Goal: Entertainment & Leisure: Consume media (video, audio)

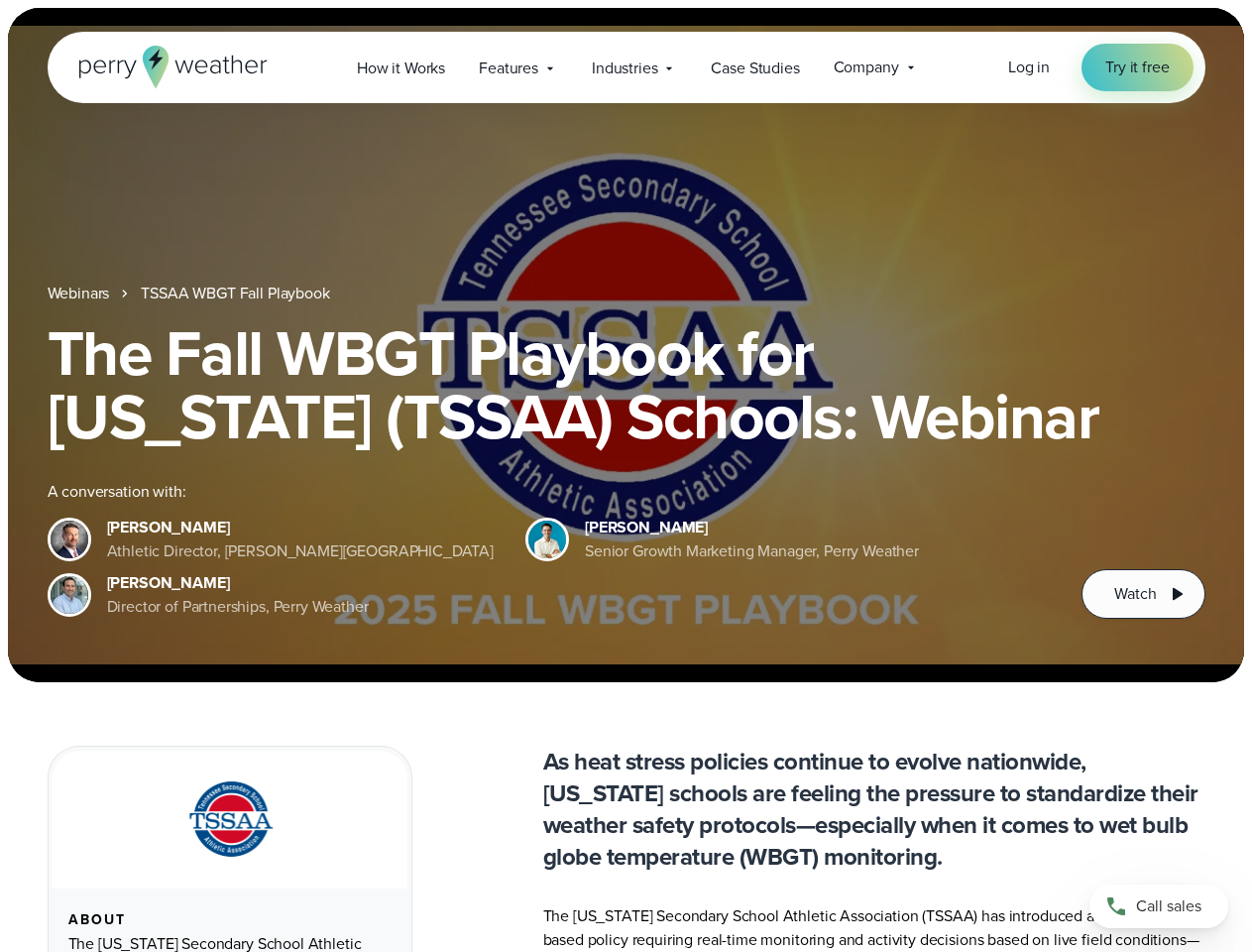
click at [625, 476] on div "The Fall WBGT Playbook for [US_STATE] (TSSAA) Schools: Webinar A conversation w…" at bounding box center [627, 469] width 1158 height 297
click at [625, 67] on span "Industries" at bounding box center [624, 69] width 65 height 24
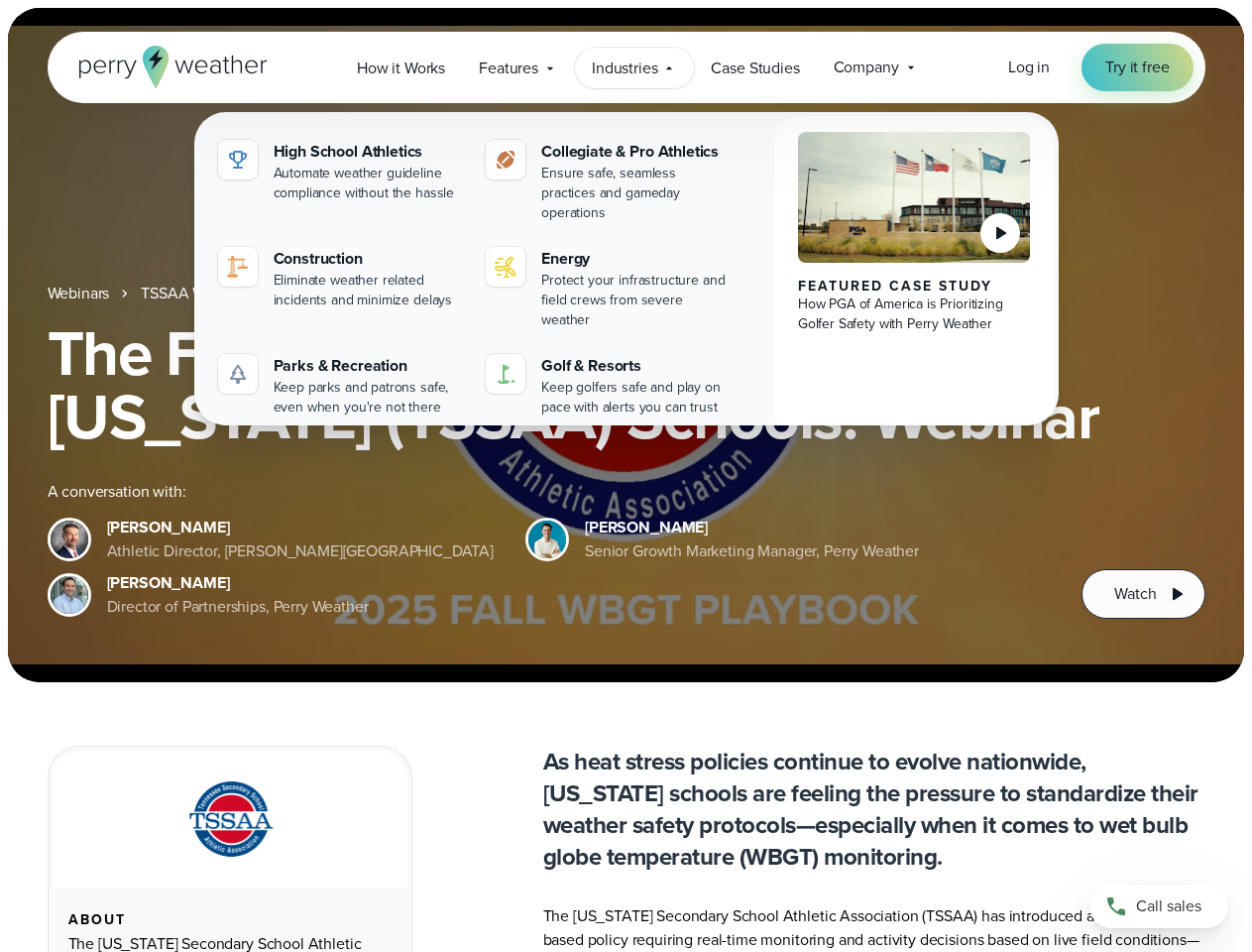
click at [625, 345] on h1 "The Fall WBGT Playbook for [US_STATE] (TSSAA) Schools: Webinar" at bounding box center [627, 384] width 1158 height 127
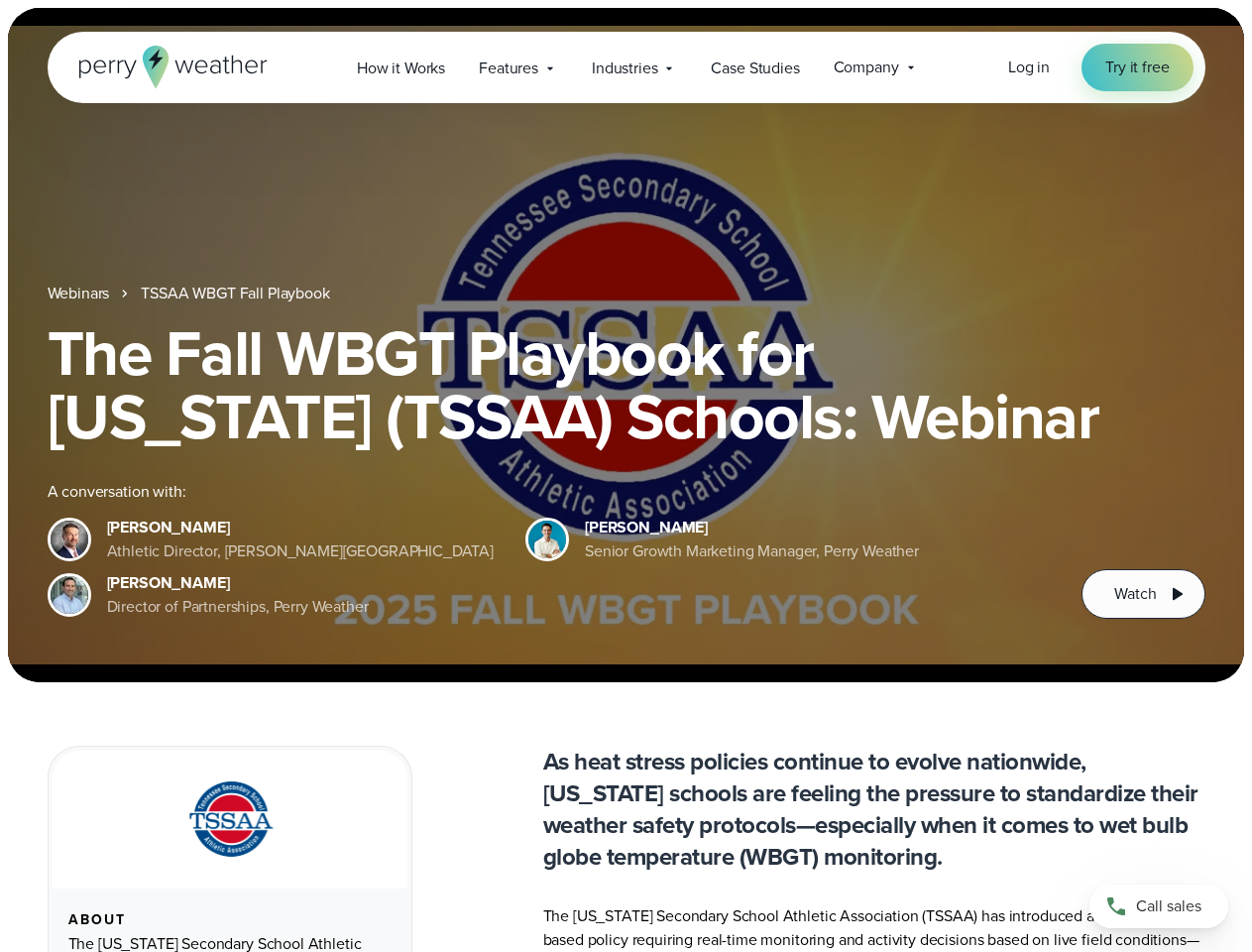
click at [237, 293] on link "TSSAA WBGT Fall Playbook" at bounding box center [235, 294] width 188 height 24
click at [1143, 594] on span "Watch" at bounding box center [1135, 594] width 42 height 24
